Goal: Find specific page/section: Find specific page/section

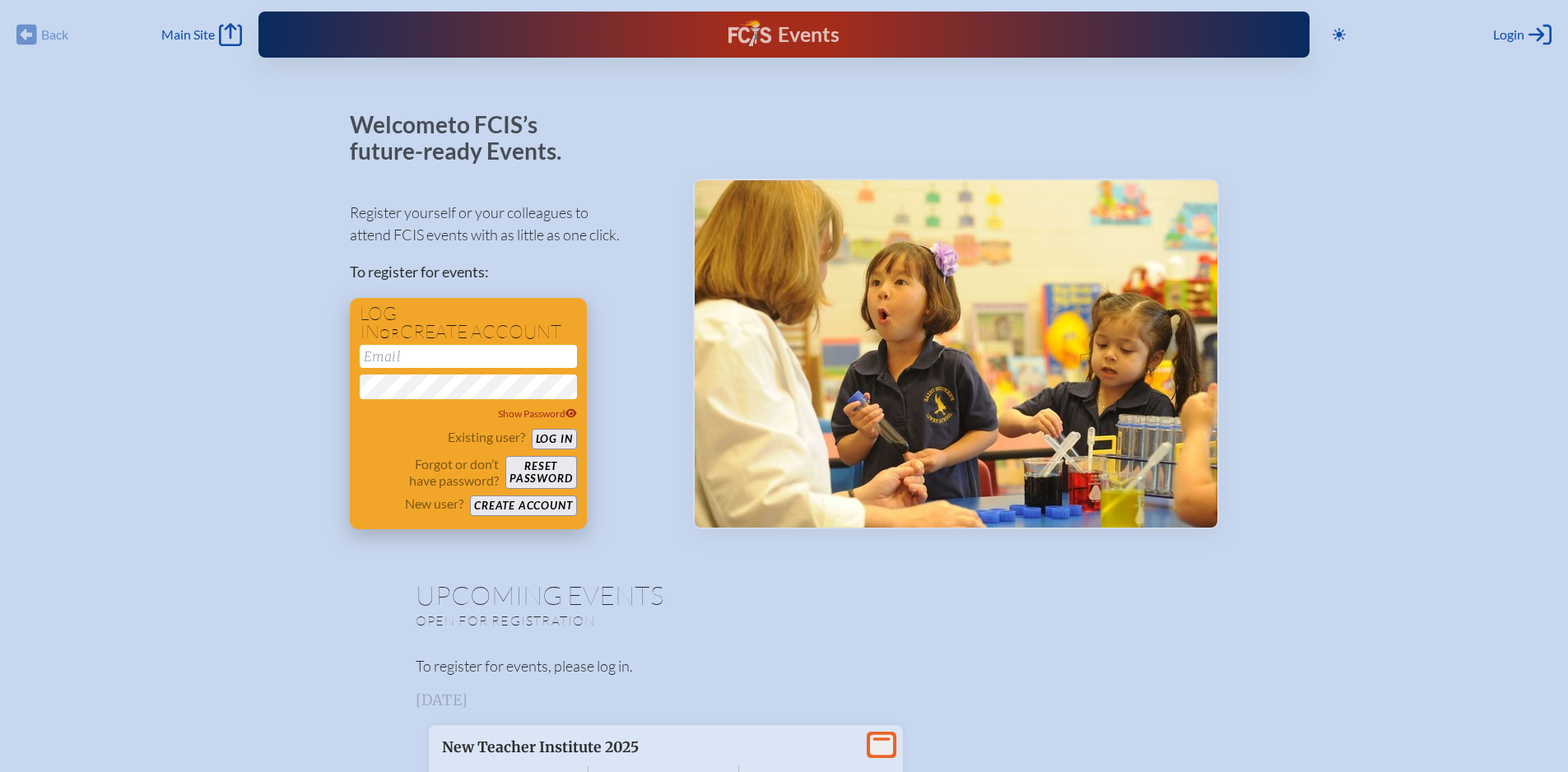
type input "[EMAIL_ADDRESS][DOMAIN_NAME]"
click at [572, 435] on button "Log in" at bounding box center [554, 439] width 45 height 21
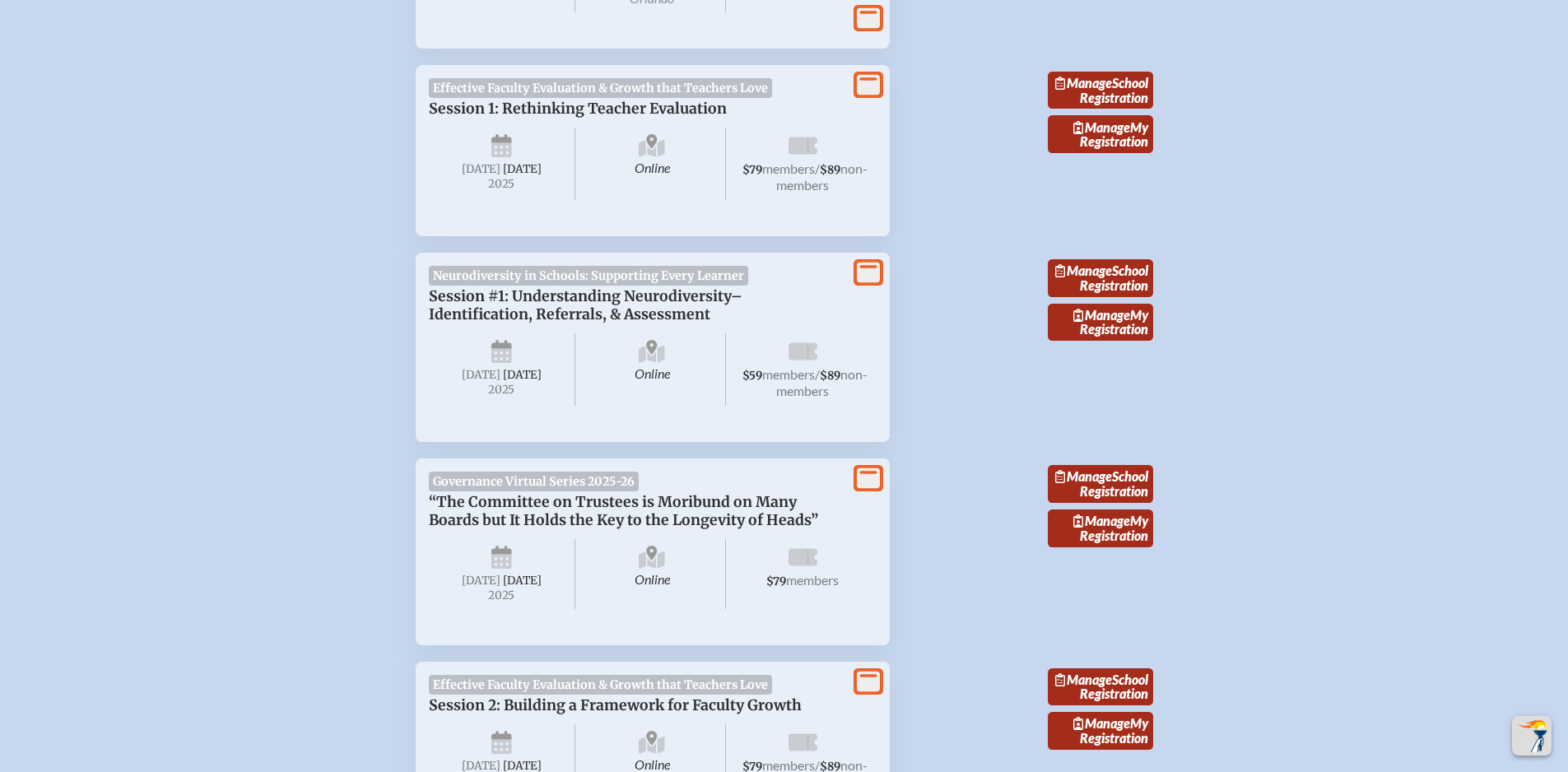
scroll to position [823, 0]
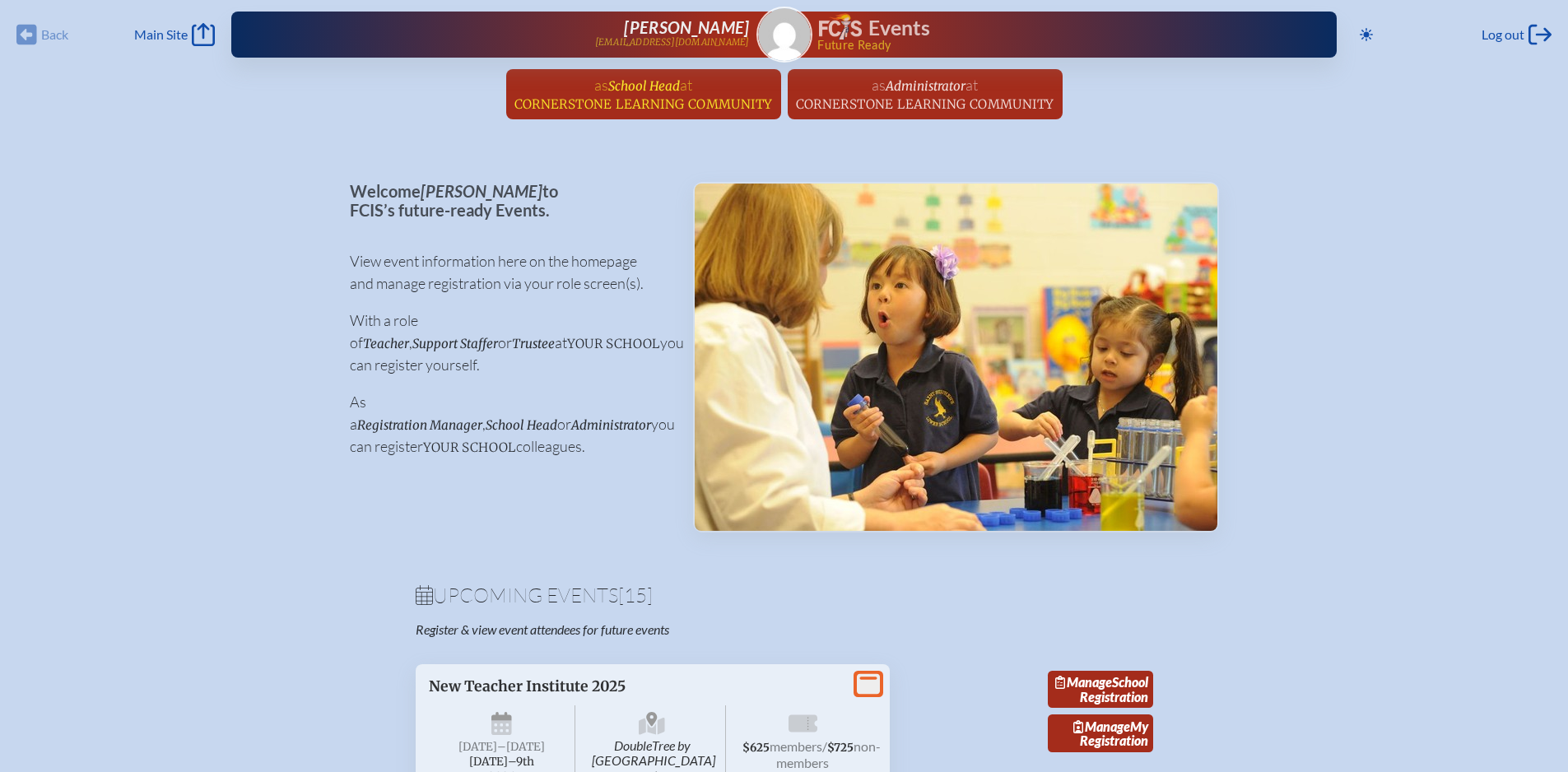
click at [669, 94] on span "at Cornerstone Learning Community" at bounding box center [643, 94] width 258 height 36
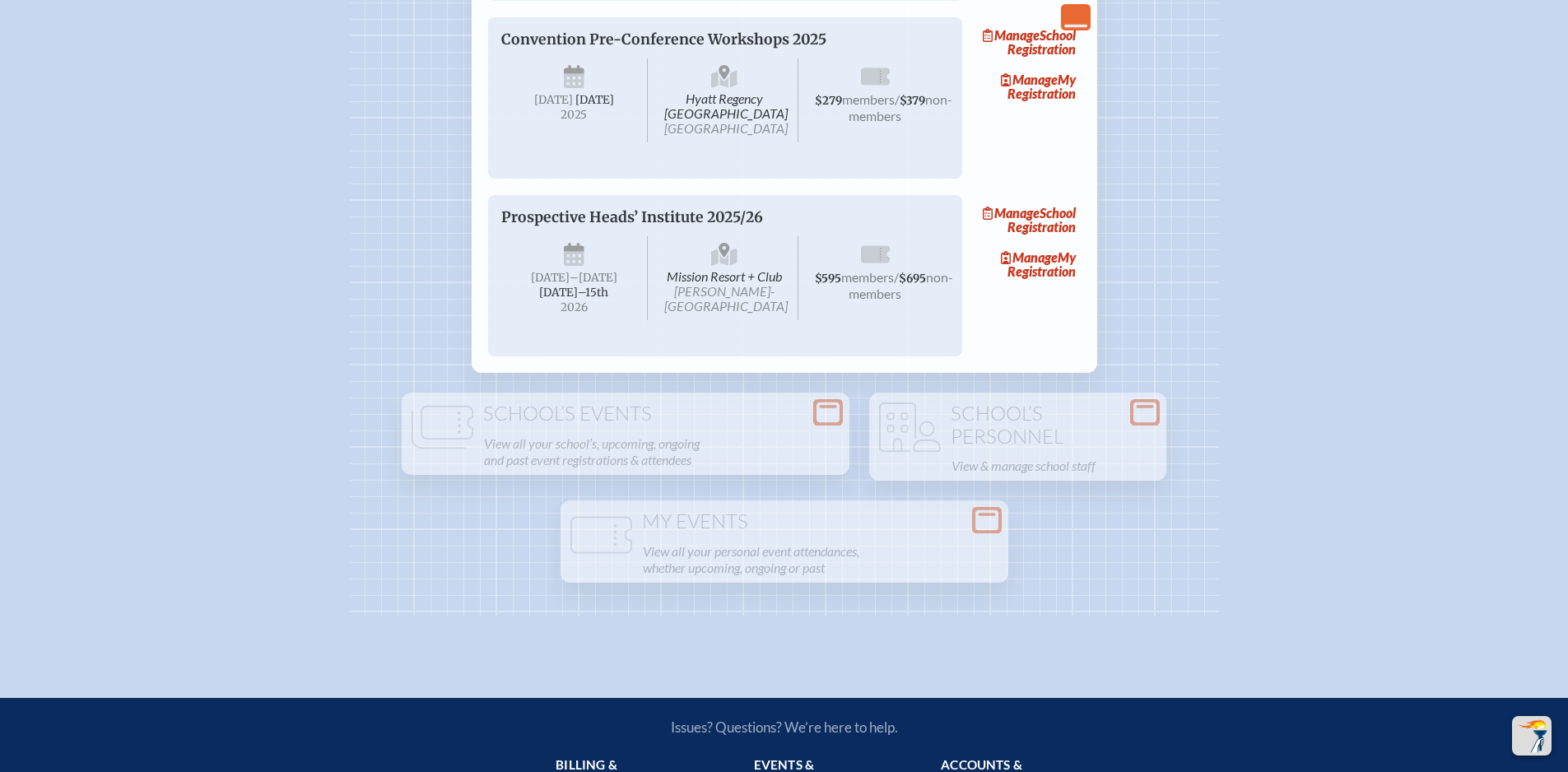
scroll to position [3128, 0]
